Goal: Information Seeking & Learning: Find specific fact

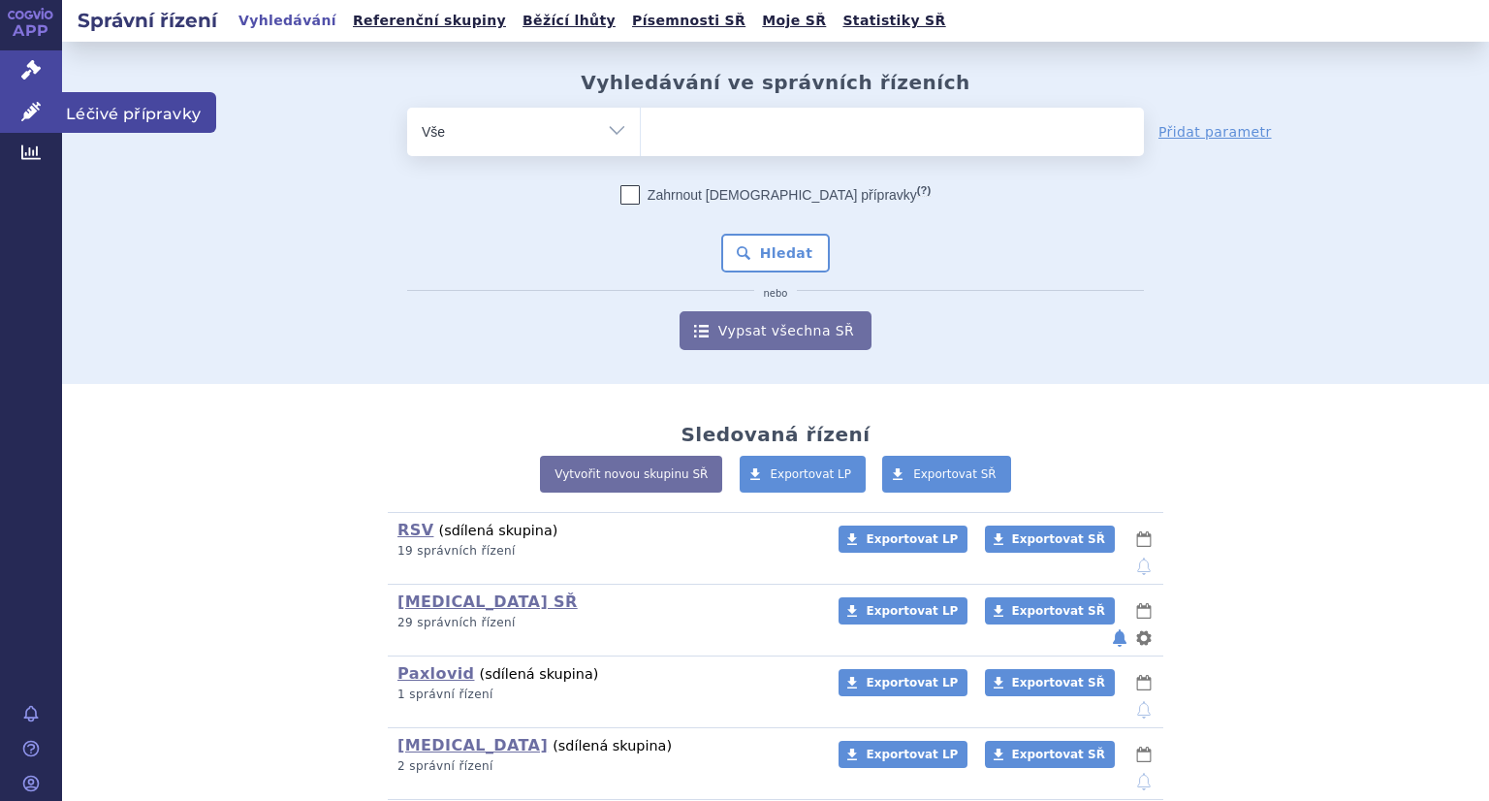
click at [35, 99] on link "Léčivé přípravky" at bounding box center [31, 112] width 62 height 41
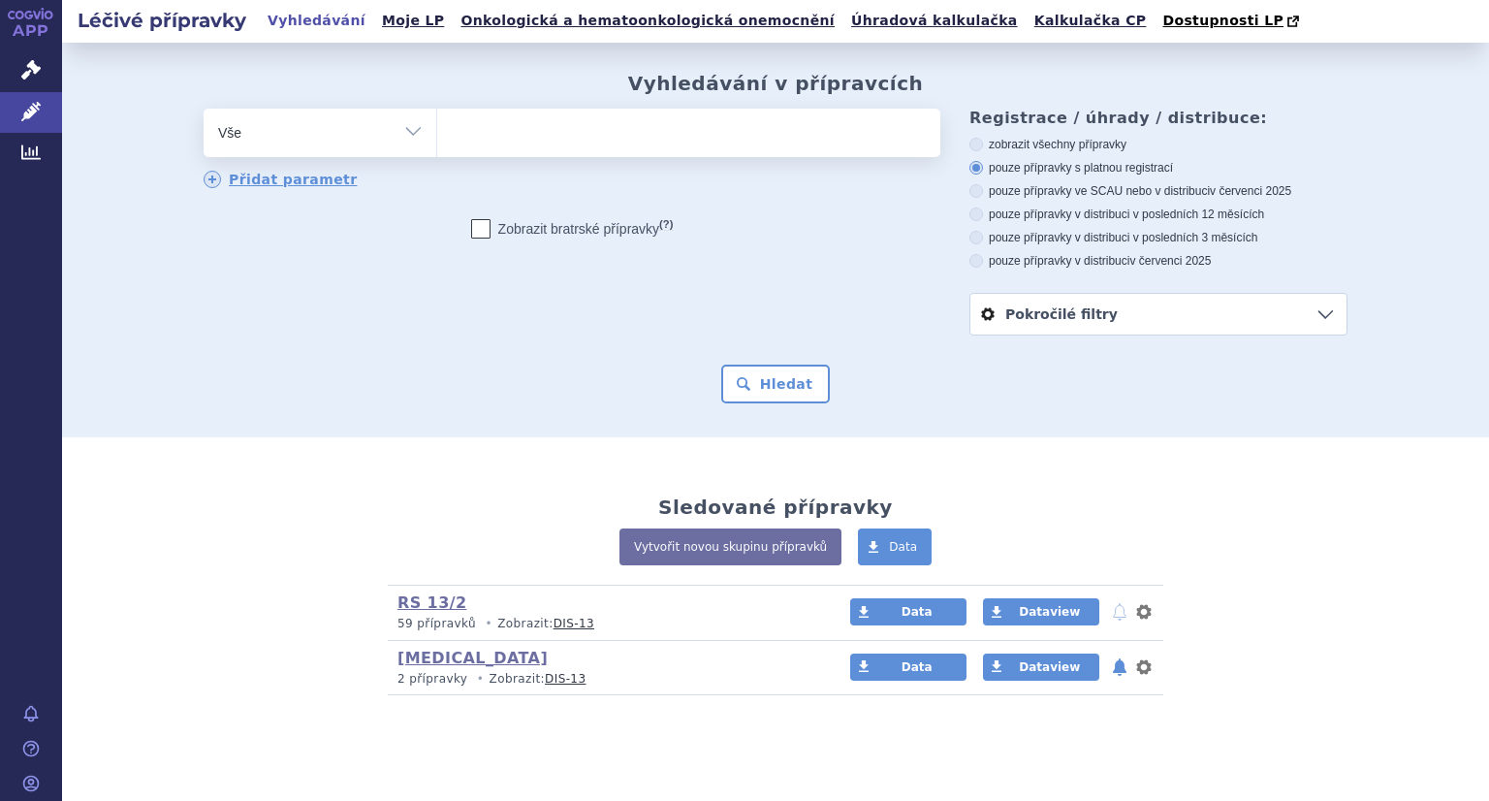
click at [667, 128] on ul at bounding box center [688, 129] width 503 height 41
click at [437, 128] on select at bounding box center [436, 132] width 1 height 48
type input "ga"
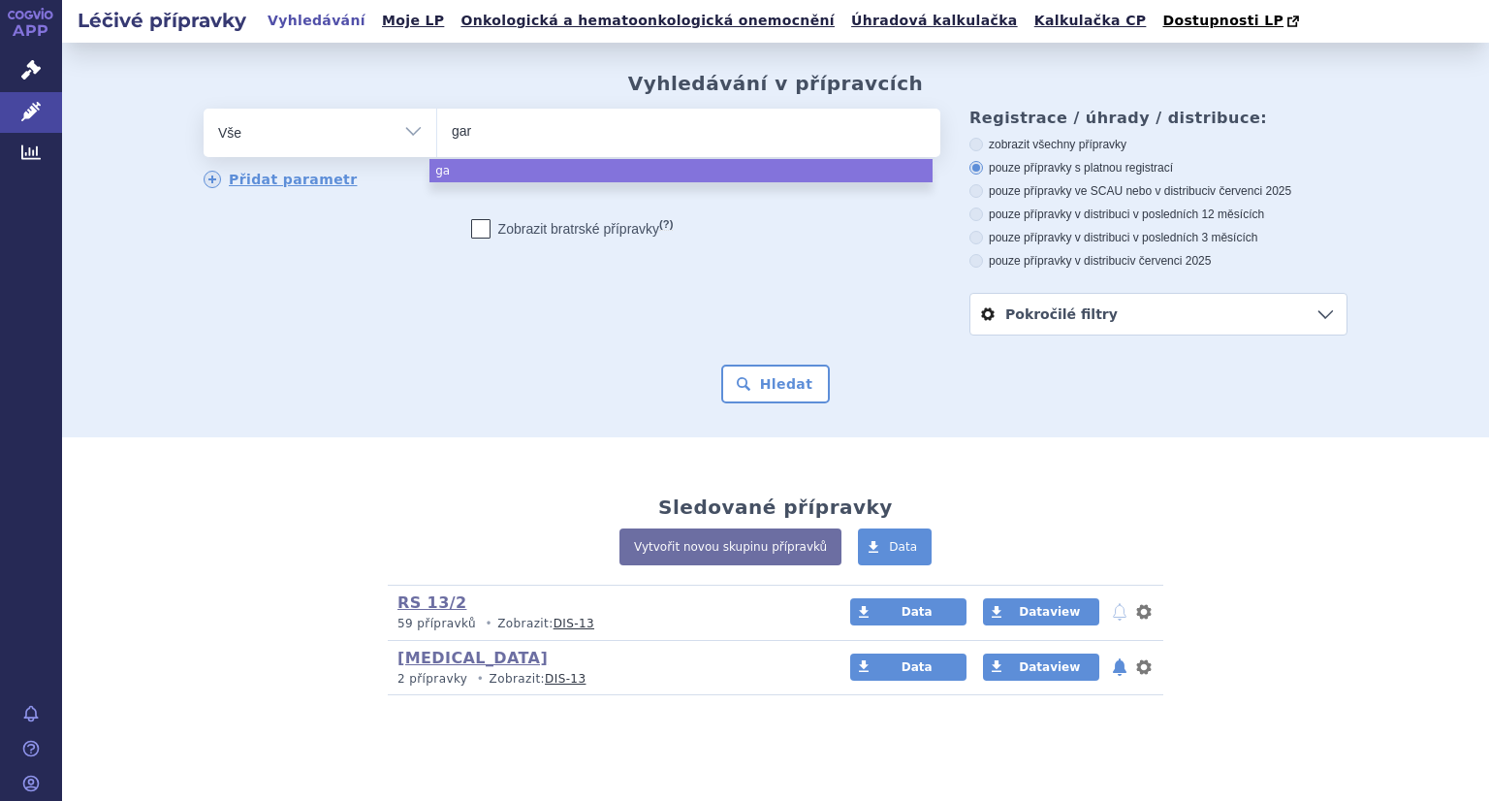
type input "gard"
type input "[PERSON_NAME]"
type input "[MEDICAL_DATA]"
type input "[MEDICAL_DATA] 9"
select select "[MEDICAL_DATA] 9"
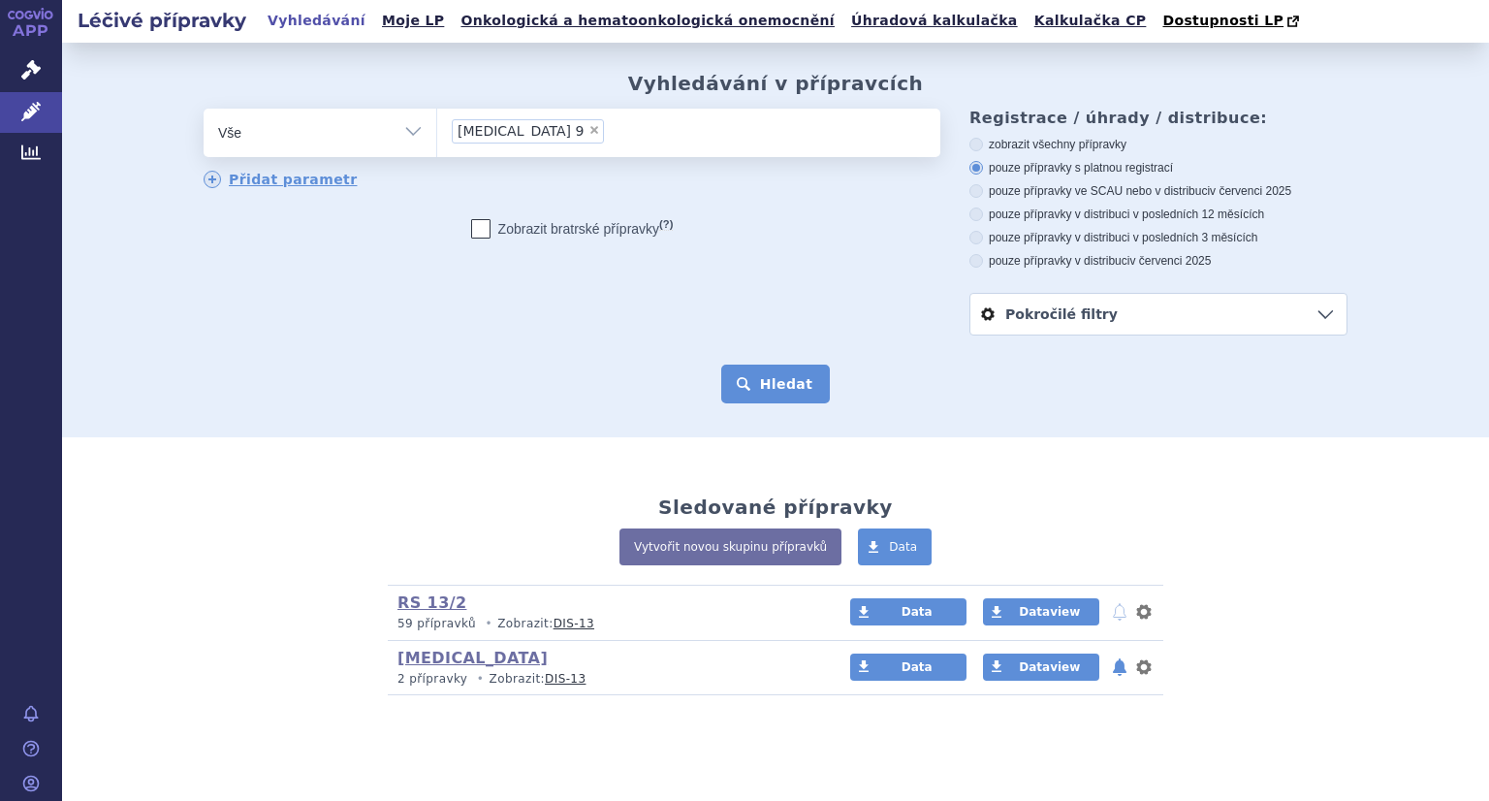
click at [771, 395] on button "Hledat" at bounding box center [776, 384] width 110 height 39
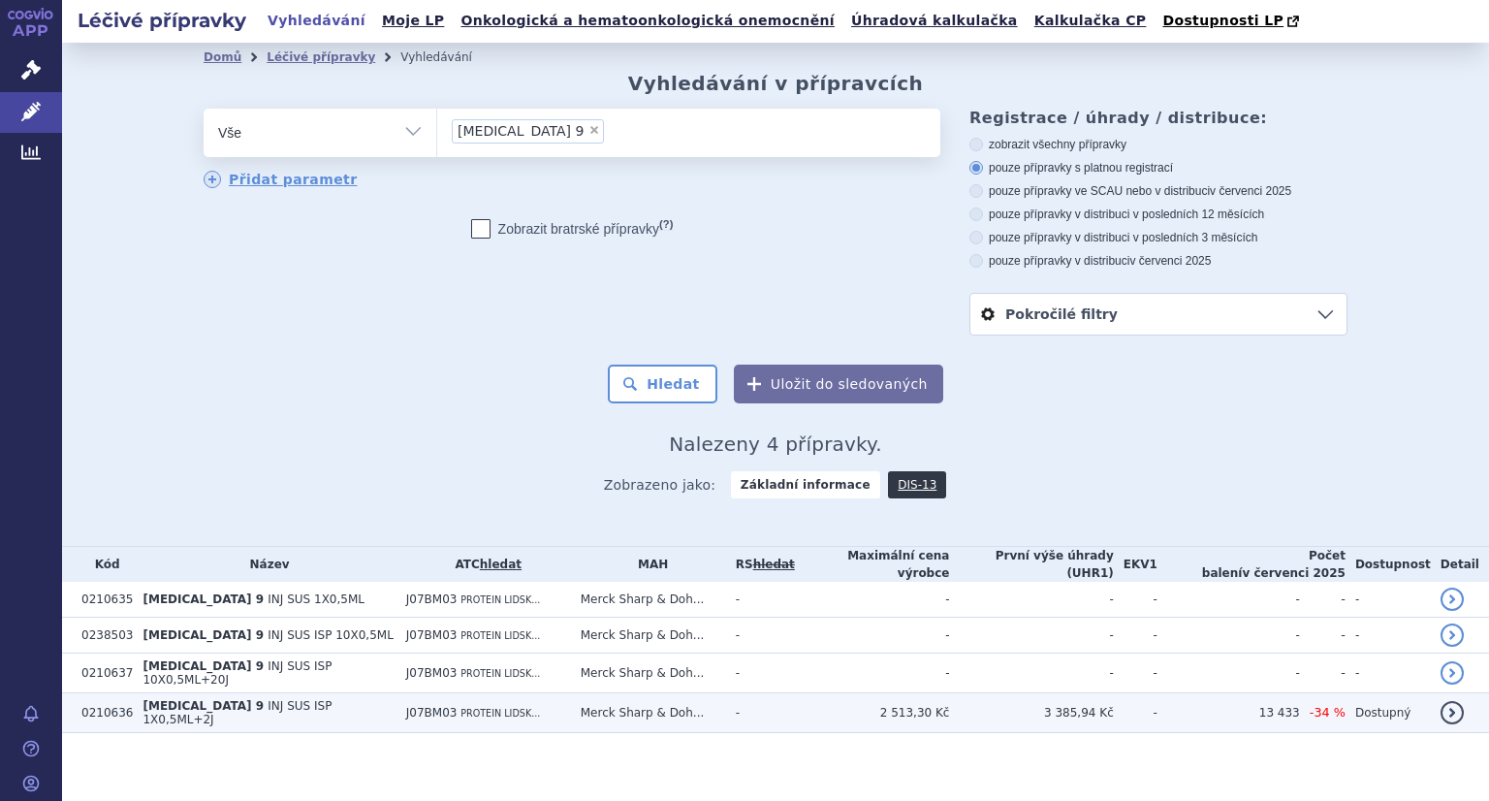
click at [225, 704] on span "INJ SUS ISP 1X0,5ML+2J" at bounding box center [237, 712] width 189 height 27
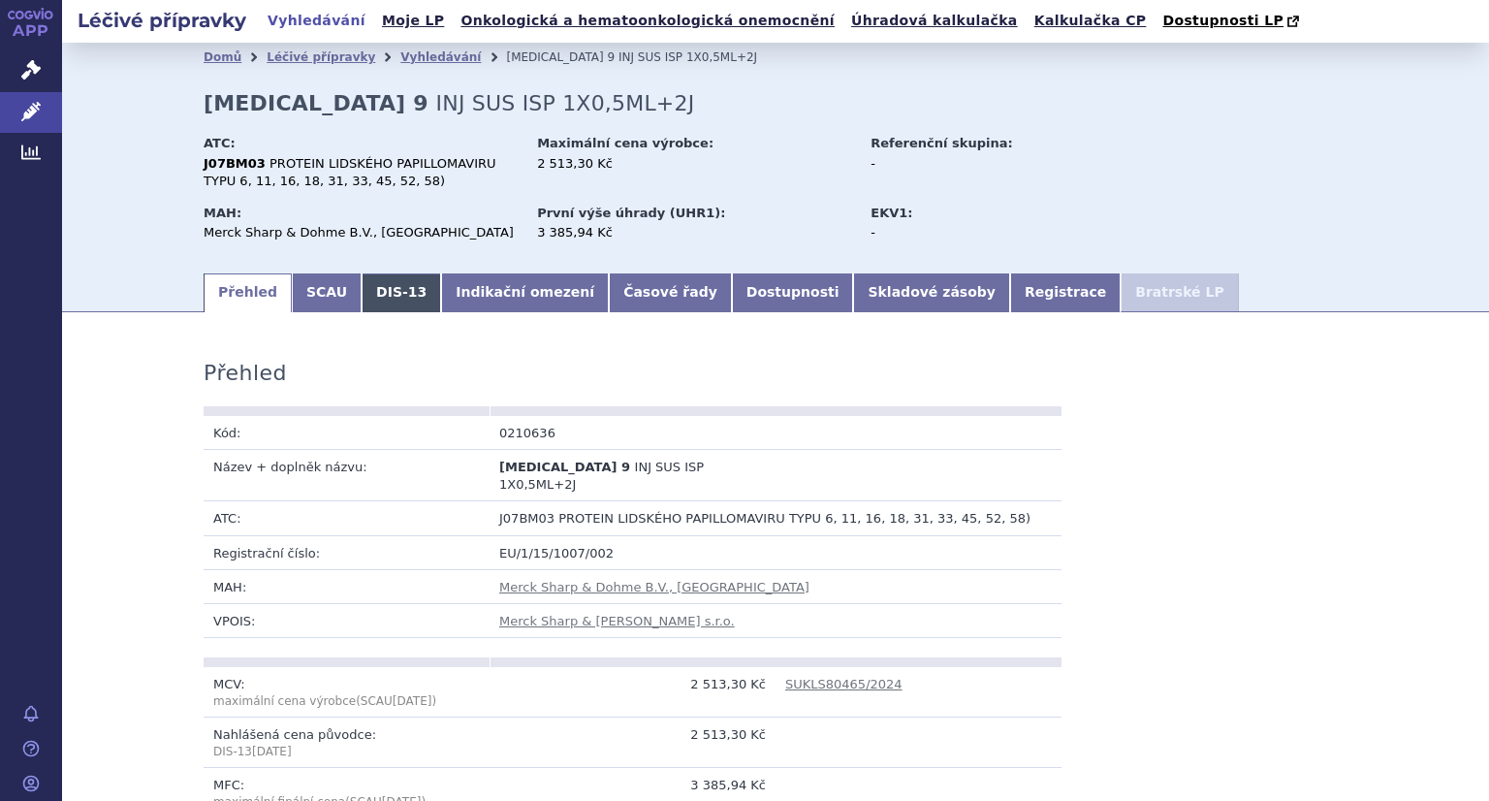
click at [365, 302] on link "DIS-13" at bounding box center [402, 292] width 80 height 39
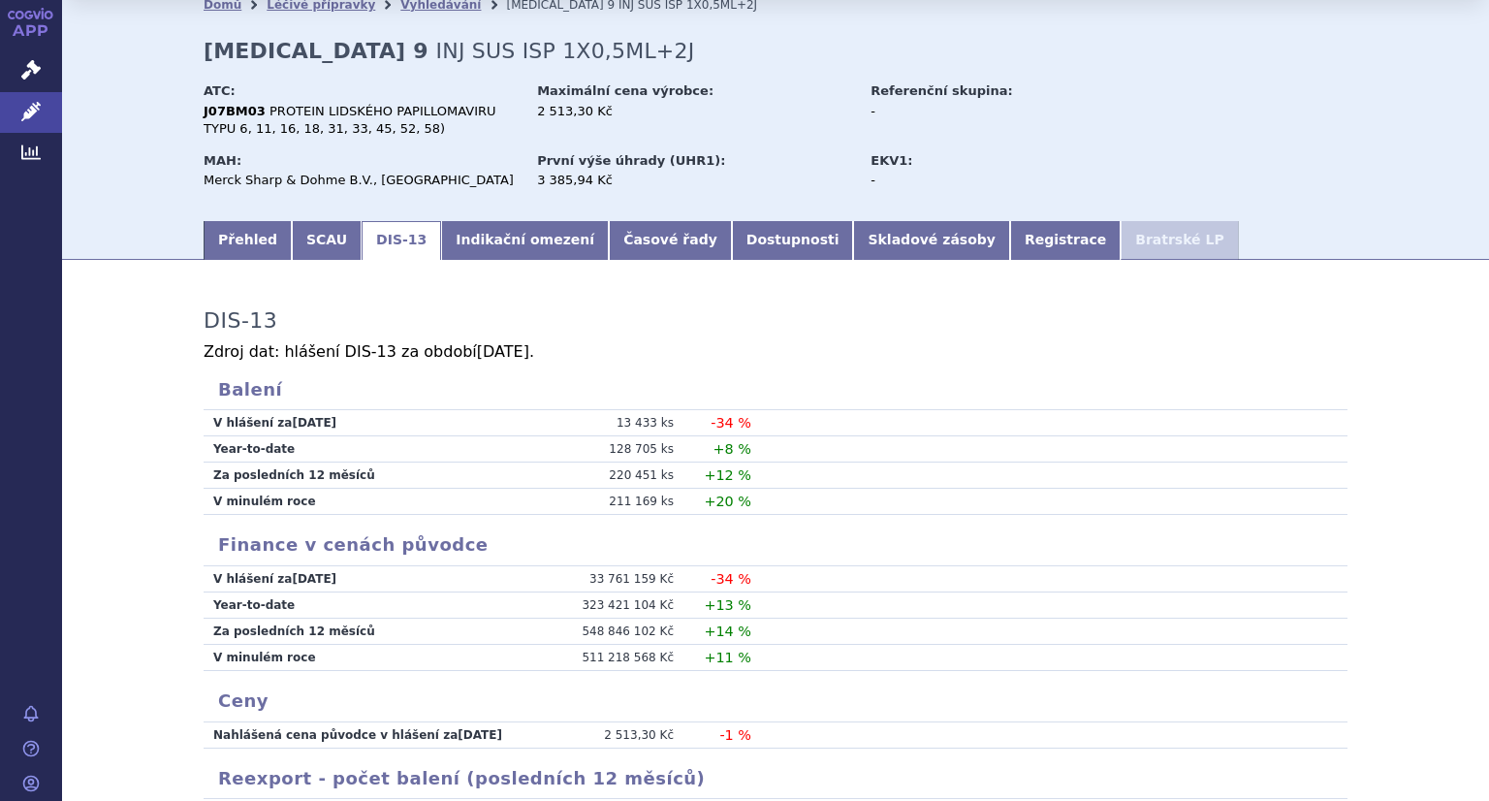
scroll to position [97, 0]
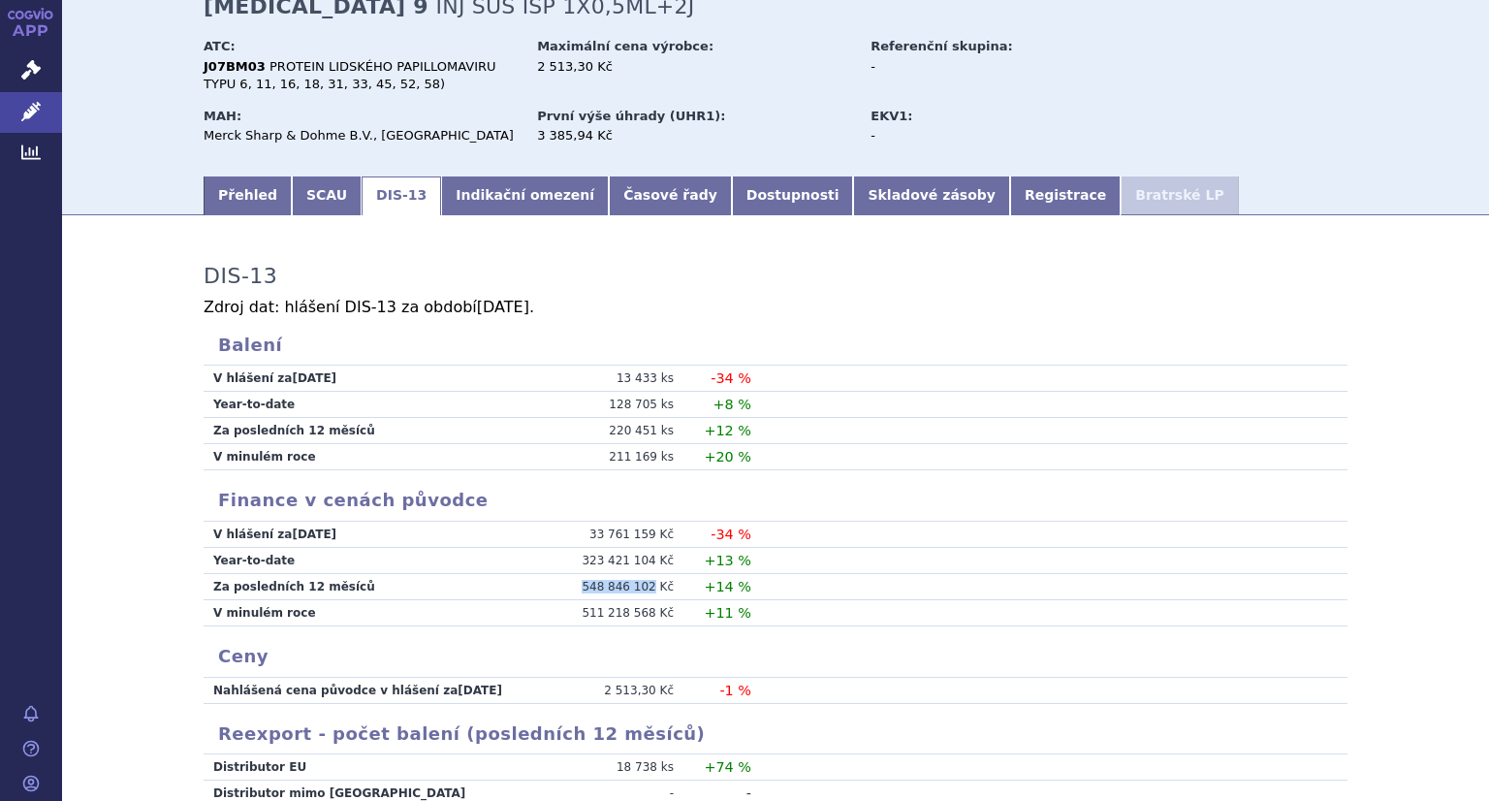
click at [651, 578] on td "548 846 102 Kč" at bounding box center [615, 587] width 145 height 26
click at [606, 586] on td "548 846 102 Kč" at bounding box center [615, 587] width 145 height 26
